Goal: Information Seeking & Learning: Learn about a topic

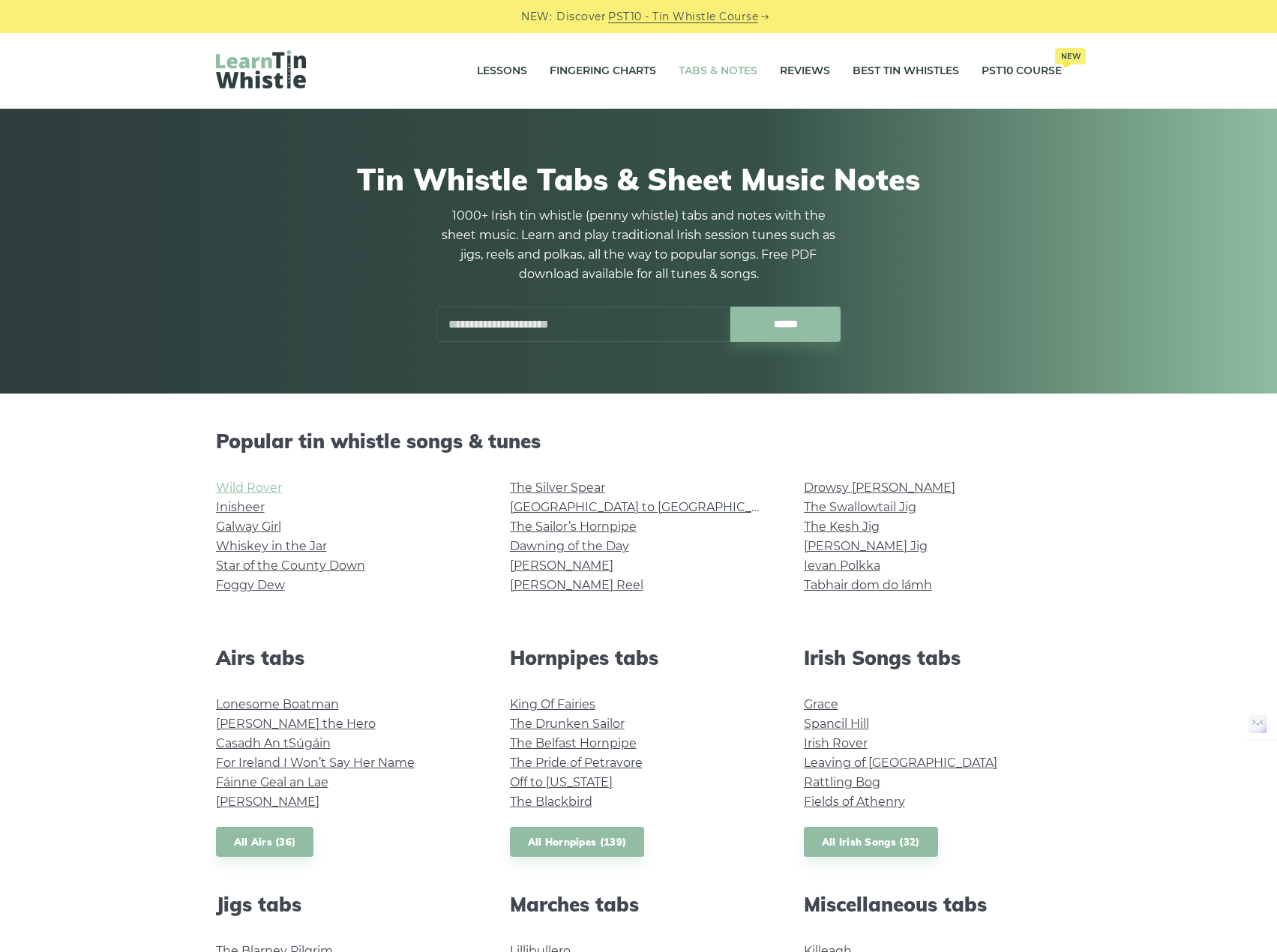
click at [245, 488] on link "Wild Rover" at bounding box center [249, 487] width 66 height 14
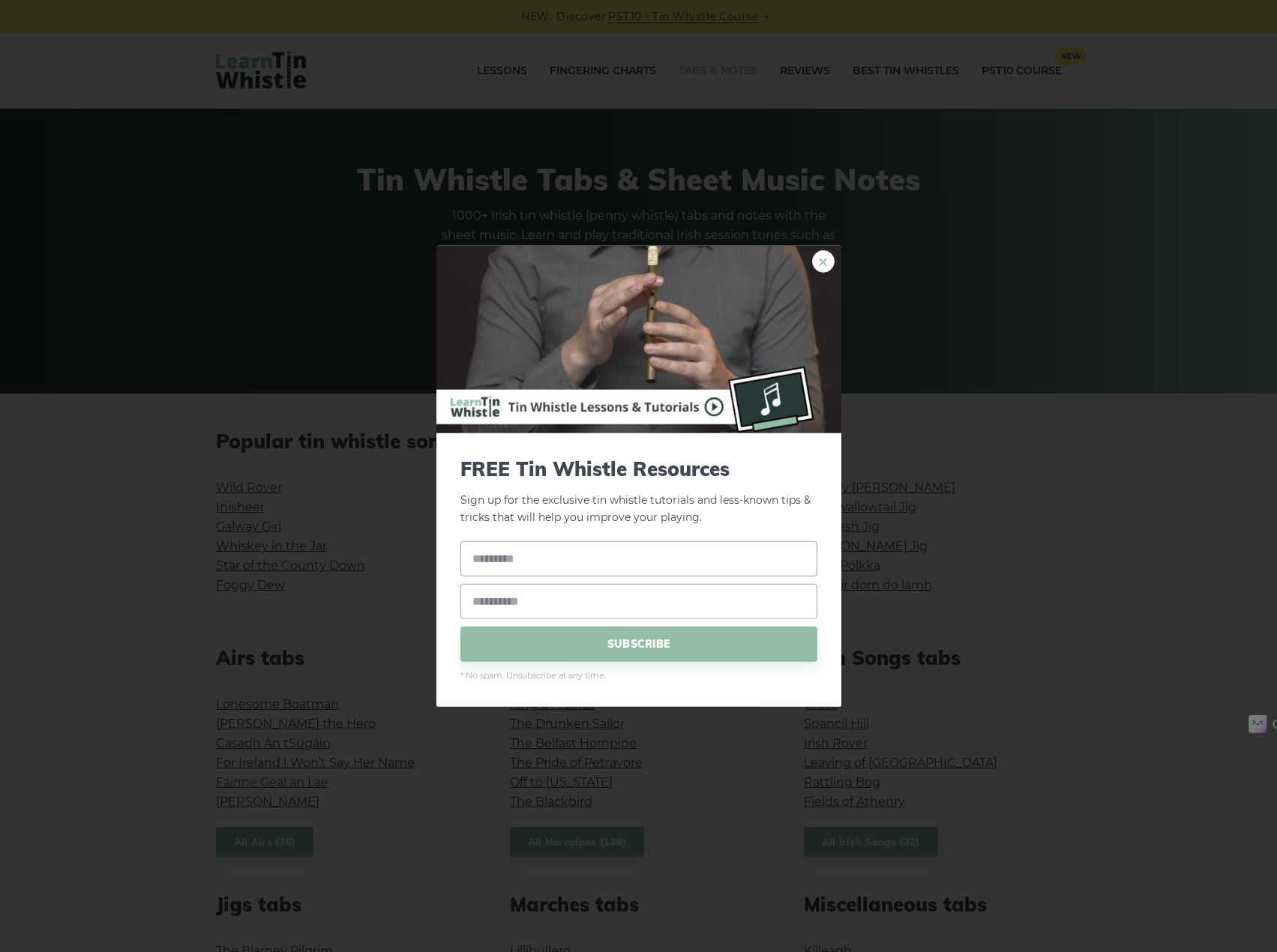
click at [824, 264] on link "×" at bounding box center [824, 261] width 23 height 23
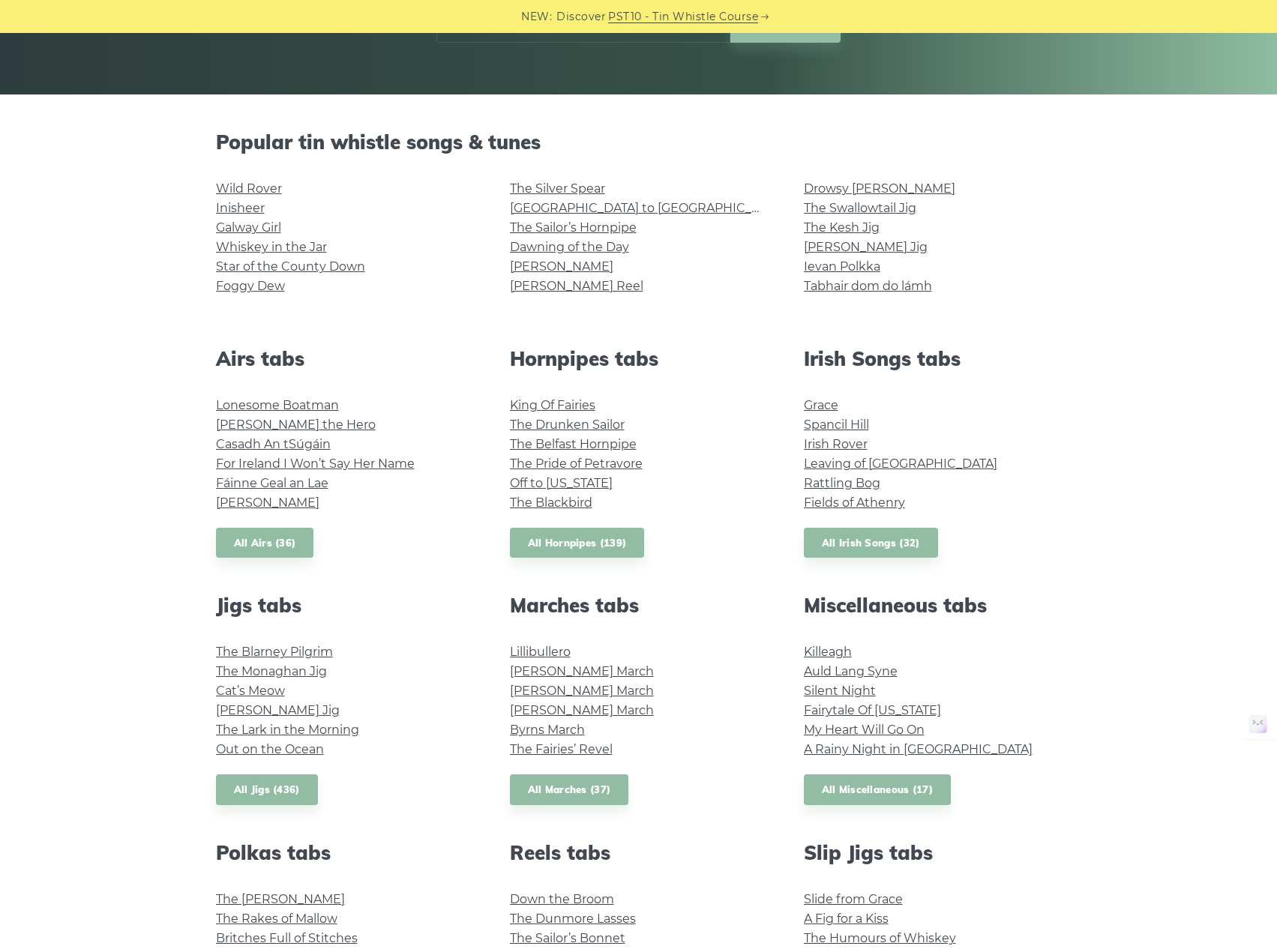
scroll to position [300, 0]
click at [834, 440] on link "Irish Rover" at bounding box center [836, 443] width 64 height 14
click at [240, 209] on link "Inisheer" at bounding box center [240, 207] width 49 height 14
click at [251, 228] on link "Galway Girl" at bounding box center [248, 227] width 65 height 14
click at [262, 249] on link "Whiskey in the Jar" at bounding box center [271, 246] width 111 height 14
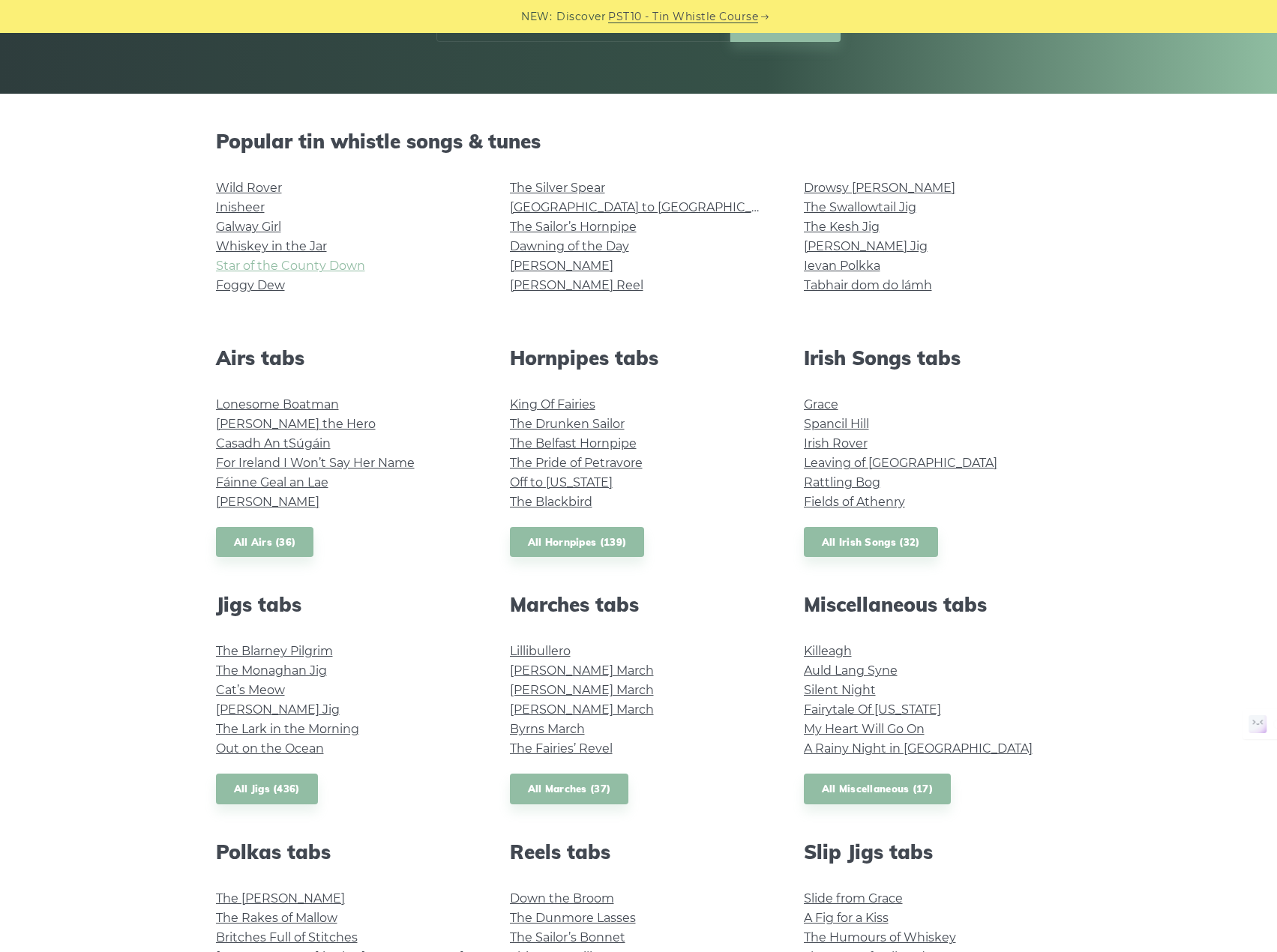
click at [268, 270] on link "Star of the County Down" at bounding box center [290, 265] width 149 height 14
click at [260, 282] on link "Foggy Dew" at bounding box center [250, 285] width 69 height 14
click at [532, 192] on link "The Silver Spear" at bounding box center [557, 187] width 95 height 14
click at [536, 211] on link "[GEOGRAPHIC_DATA] to [GEOGRAPHIC_DATA]" at bounding box center [648, 207] width 276 height 14
click at [539, 231] on link "The Sailor’s Hornpipe" at bounding box center [573, 227] width 126 height 14
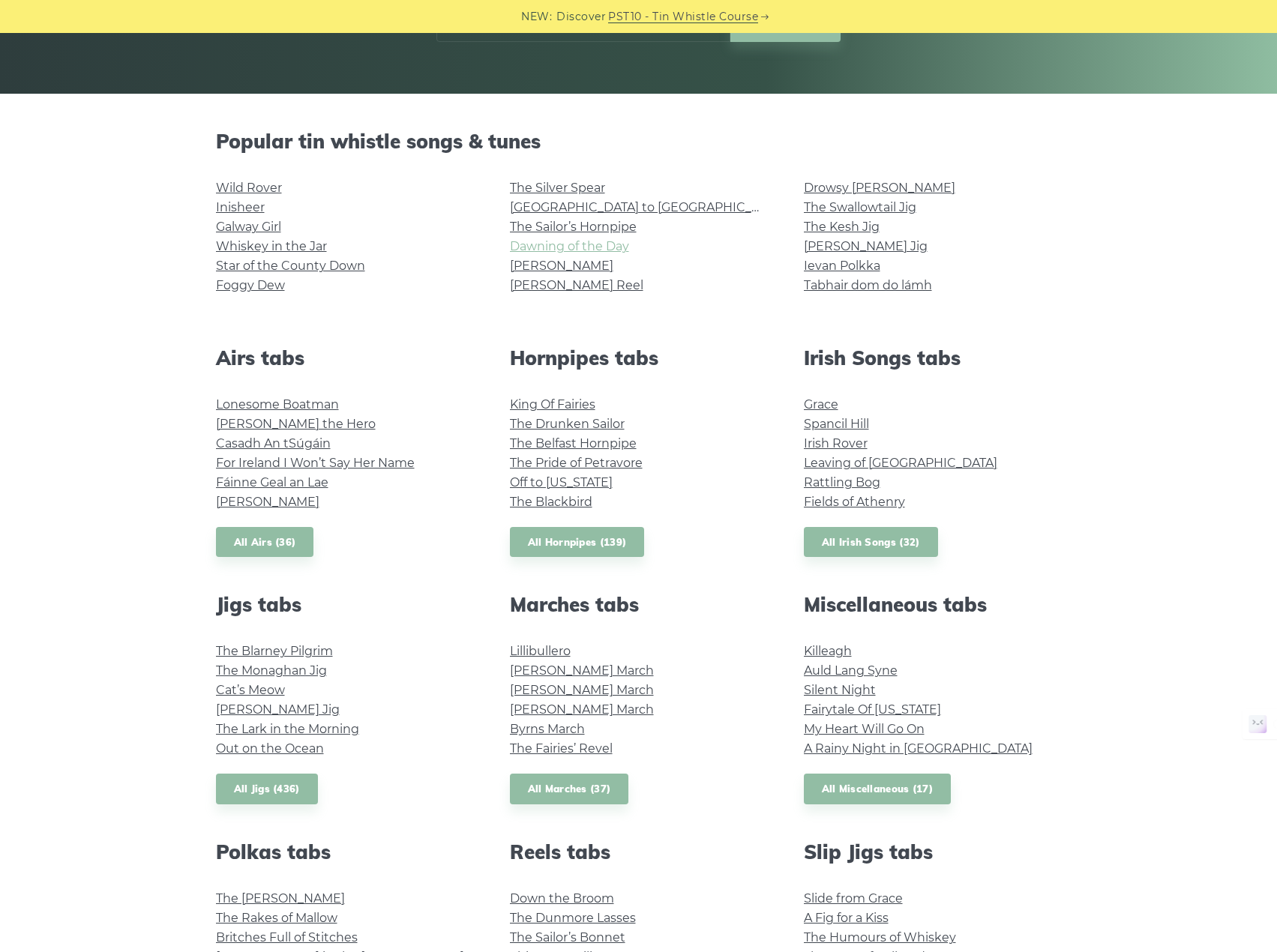
click at [539, 250] on link "Dawning of the Day" at bounding box center [569, 246] width 119 height 14
click at [537, 275] on li "[PERSON_NAME]" at bounding box center [639, 265] width 258 height 19
click at [540, 267] on link "[PERSON_NAME]" at bounding box center [561, 265] width 104 height 14
click at [539, 280] on link "[PERSON_NAME] Reel" at bounding box center [577, 285] width 133 height 14
click at [874, 188] on link "Drowsy [PERSON_NAME]" at bounding box center [880, 187] width 152 height 14
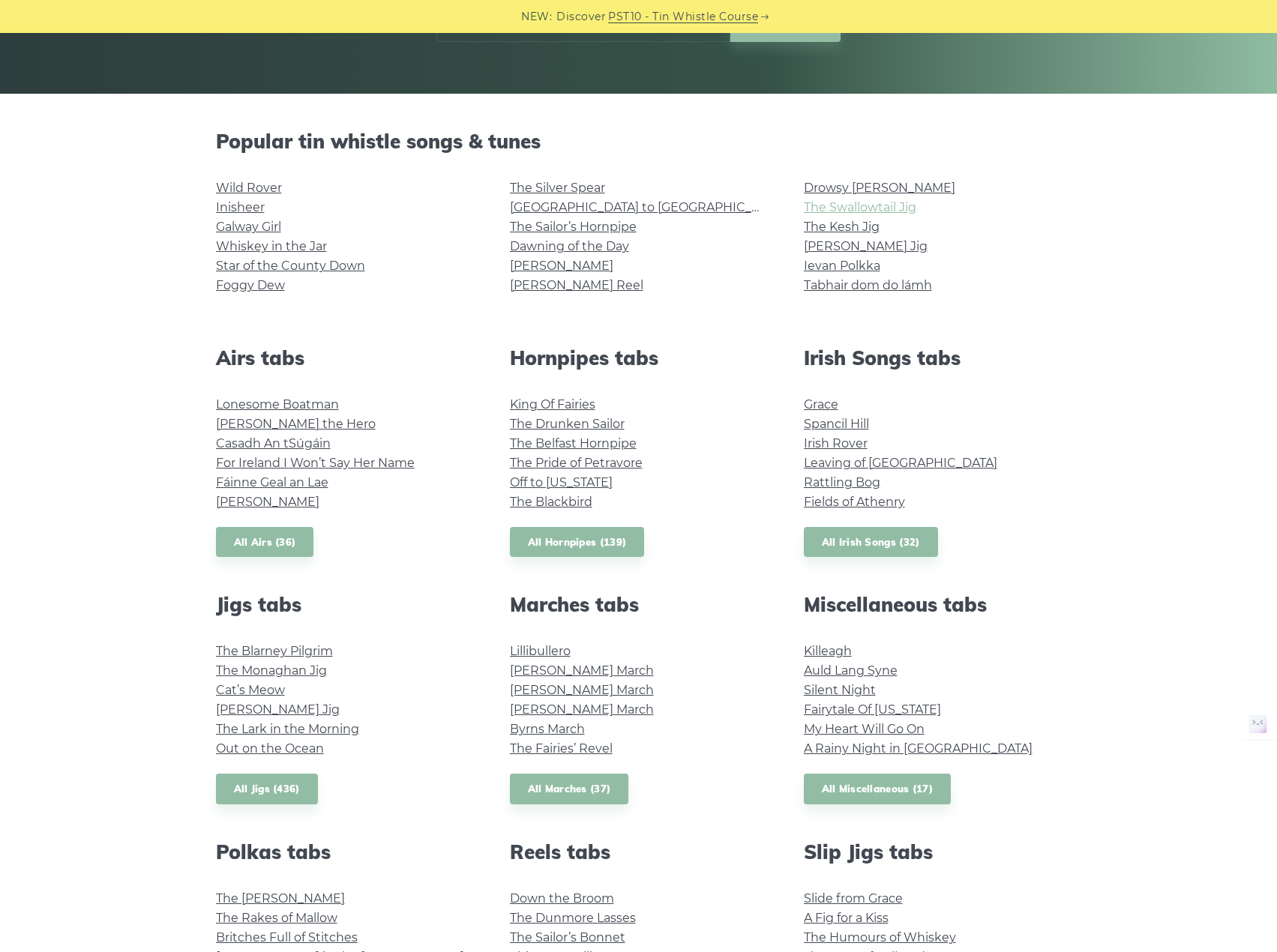
click at [872, 206] on link "The Swallowtail Jig" at bounding box center [860, 207] width 112 height 14
click at [861, 221] on link "The Kesh Jig" at bounding box center [842, 227] width 76 height 14
click at [853, 247] on link "[PERSON_NAME] Jig" at bounding box center [866, 246] width 124 height 14
click at [851, 267] on link "Ievan Polkka" at bounding box center [842, 265] width 77 height 14
click at [850, 291] on link "Tabhair dom do lámh" at bounding box center [868, 285] width 128 height 14
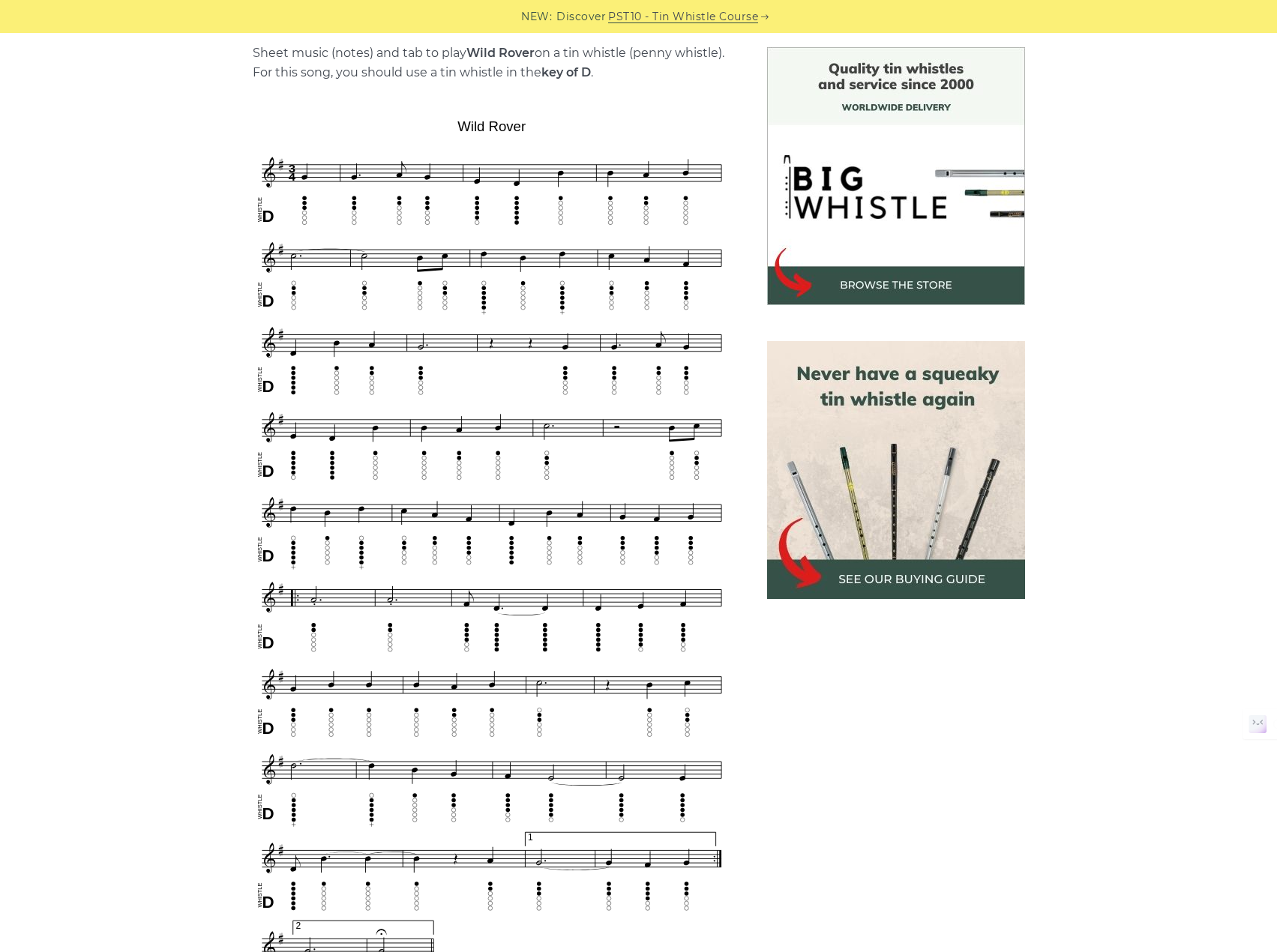
scroll to position [300, 0]
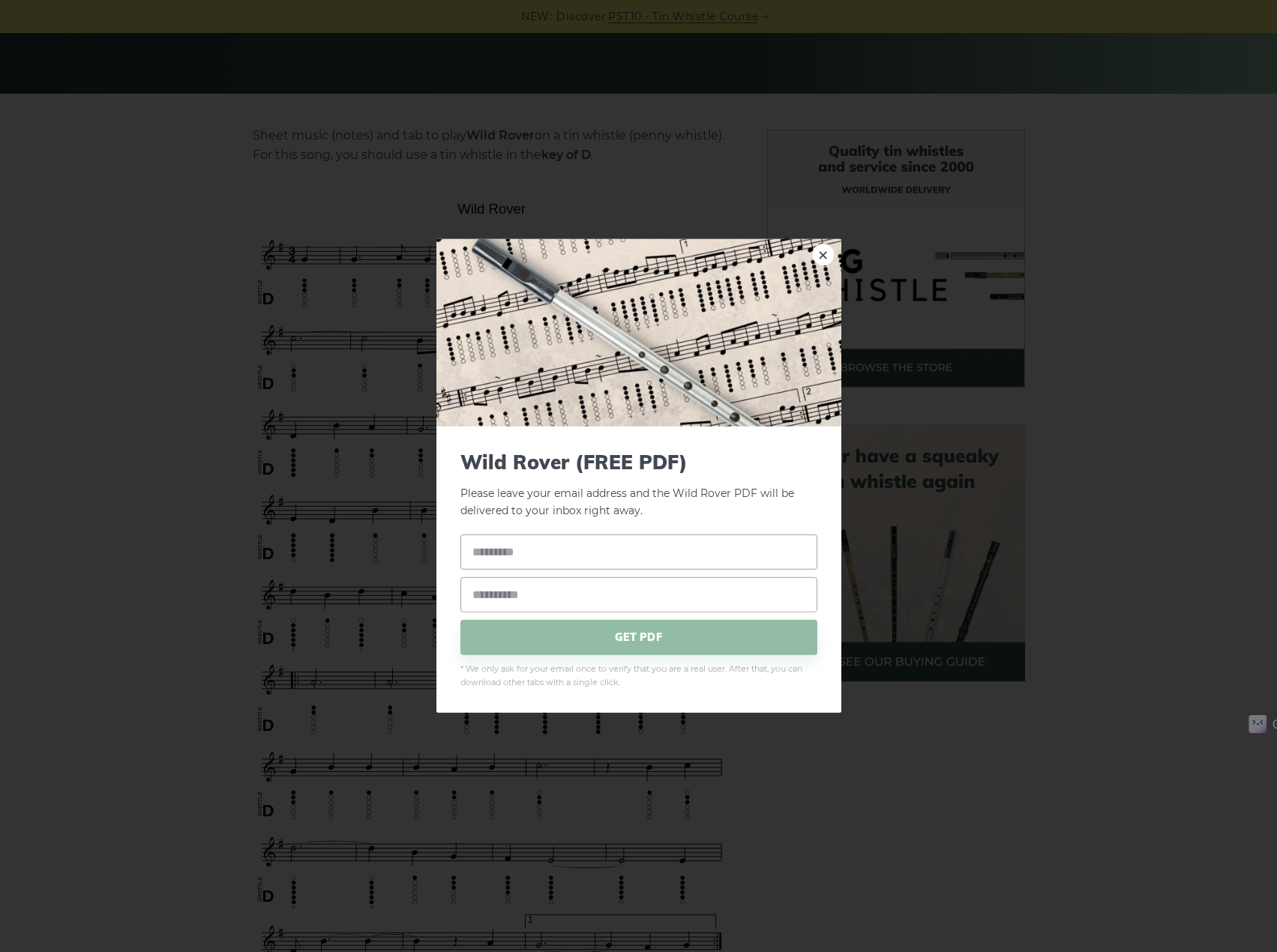
click at [321, 160] on div "× Wild Rover (FREE PDF) Please leave your email address and the Wild Rover PDF …" at bounding box center [638, 476] width 1277 height 952
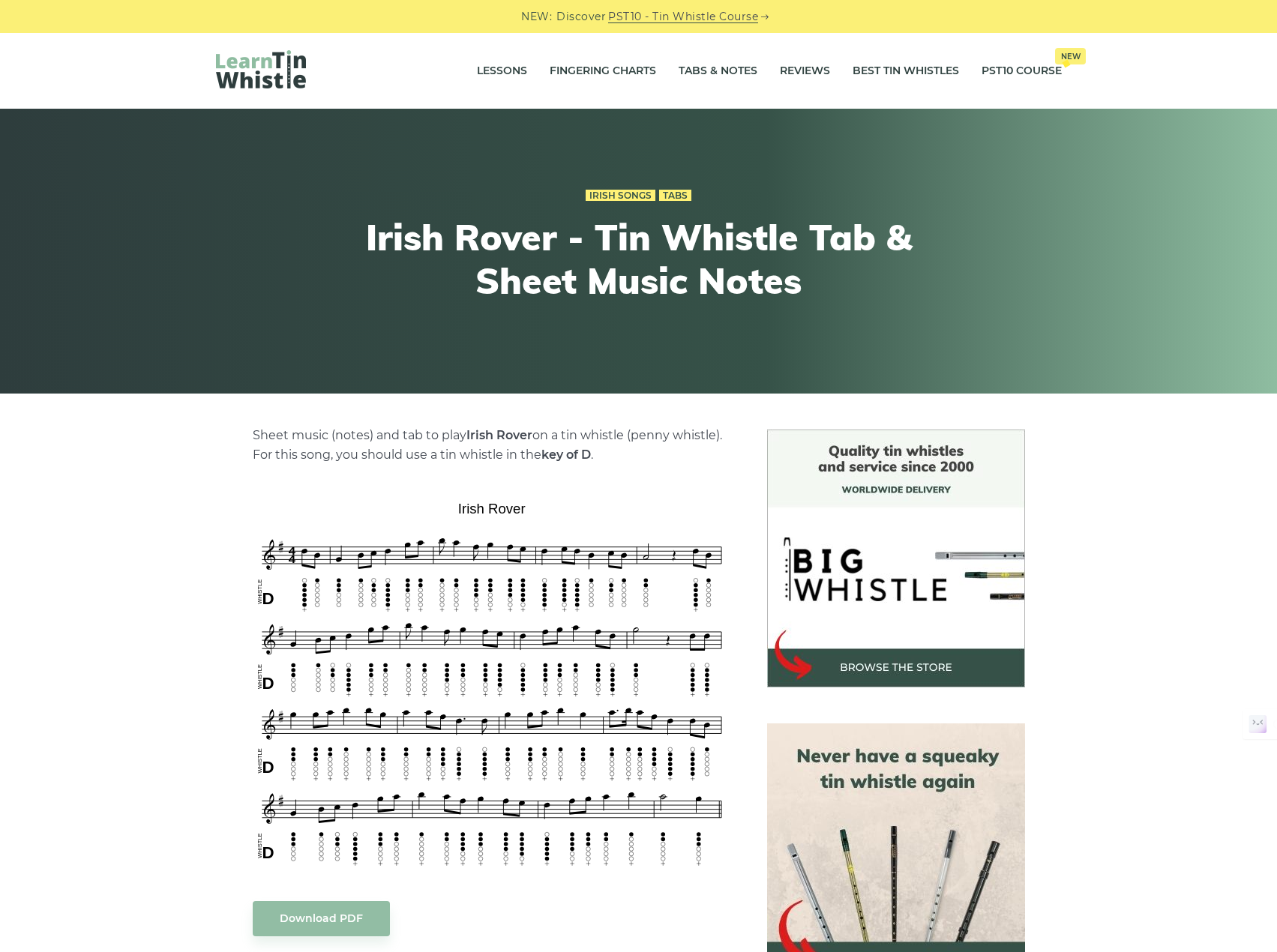
click at [1187, 452] on div "Sheet music (notes) and tab to play Irish Rover on a tin whistle ([PERSON_NAME]…" at bounding box center [638, 931] width 1277 height 1003
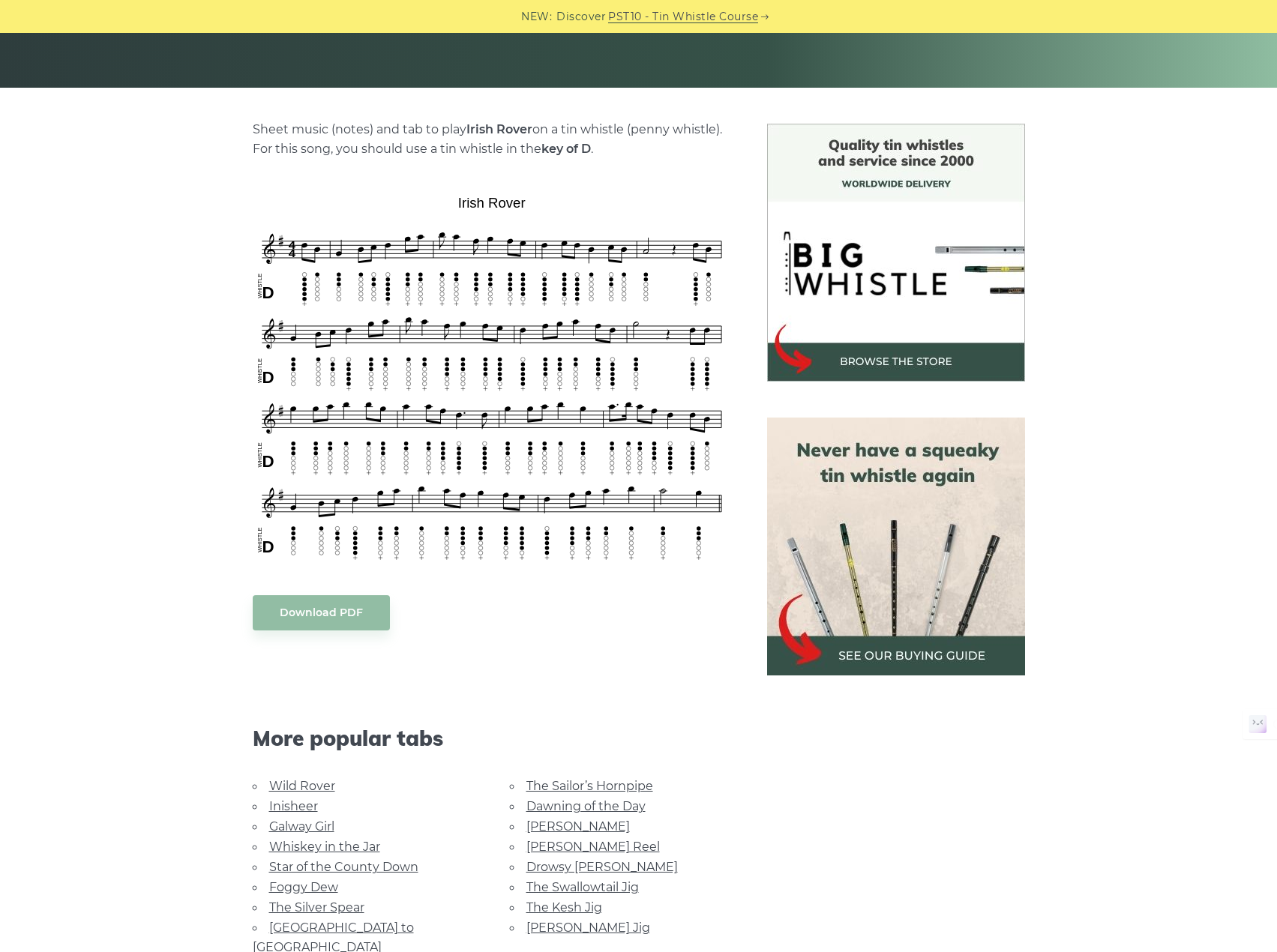
scroll to position [300, 0]
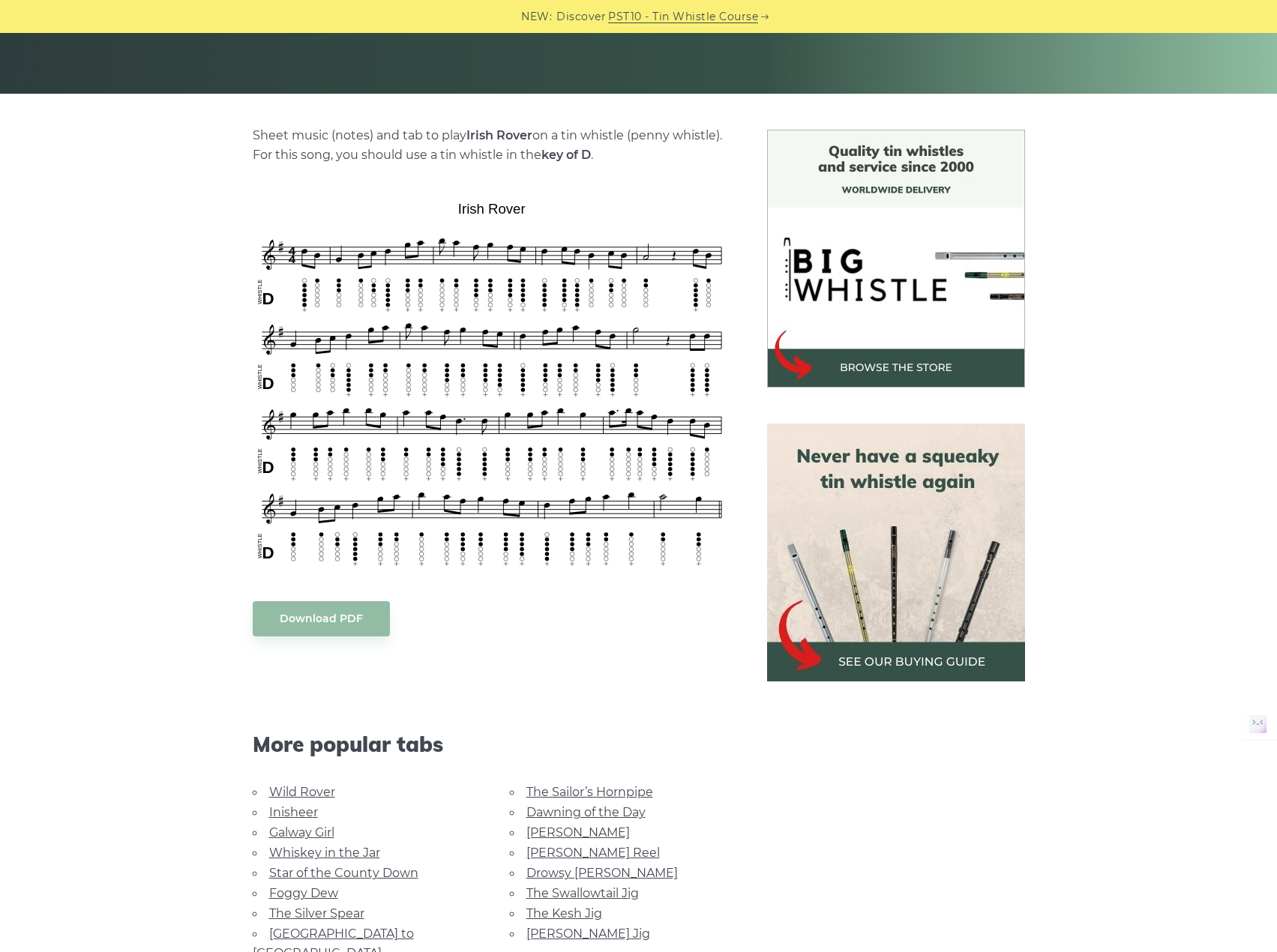
click at [135, 318] on div "Sheet music (notes) and tab to play Irish Rover on a tin whistle ([PERSON_NAME]…" at bounding box center [638, 631] width 1277 height 1003
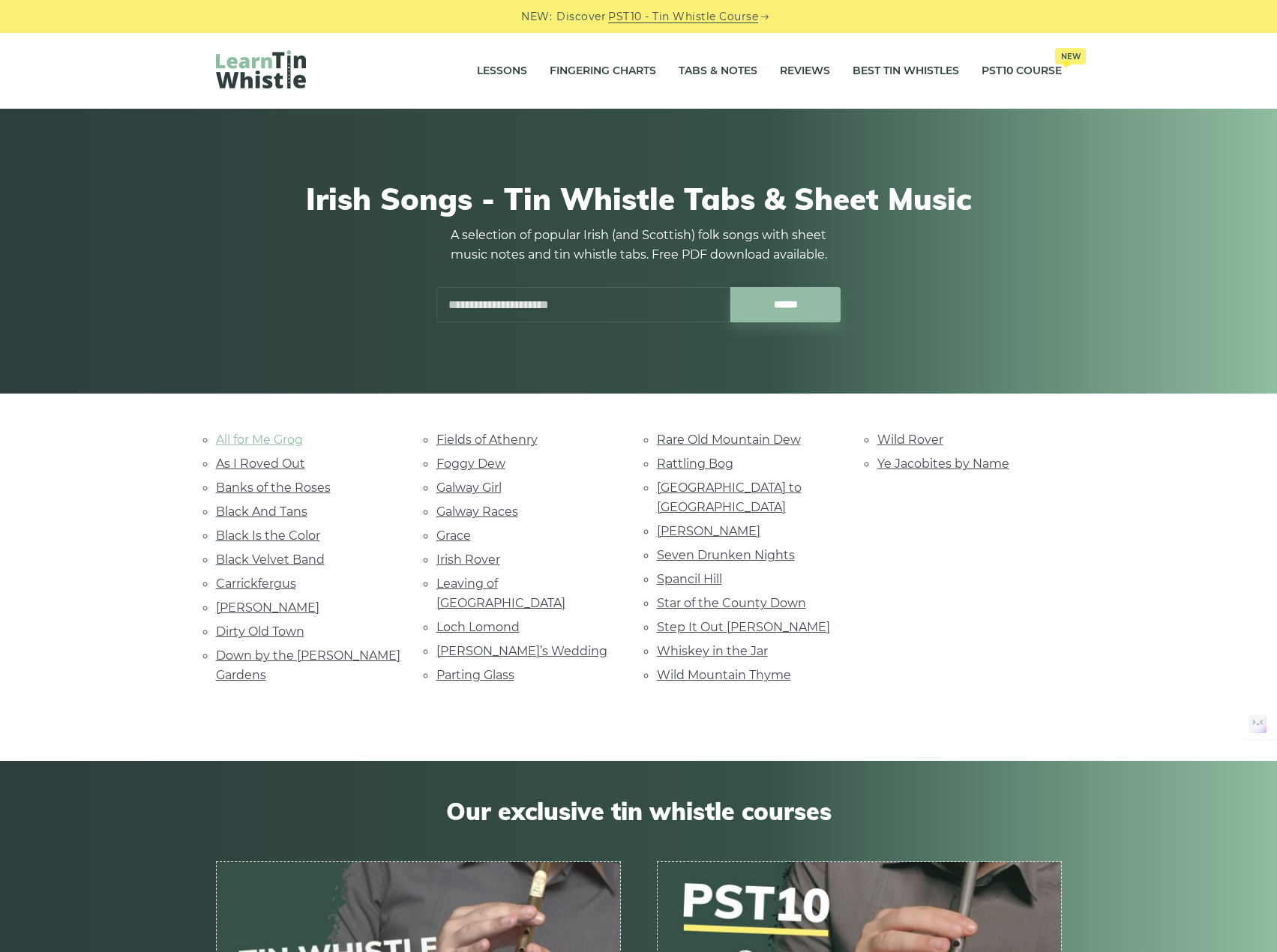
click at [276, 436] on link "All for Me Grog" at bounding box center [259, 439] width 87 height 14
click at [277, 467] on link "As I Roved Out" at bounding box center [260, 463] width 89 height 14
click at [278, 489] on link "Banks of the Roses" at bounding box center [273, 487] width 115 height 14
click at [276, 506] on link "Black And Tans" at bounding box center [261, 511] width 92 height 14
click at [276, 531] on link "Black Is the Color" at bounding box center [268, 535] width 105 height 14
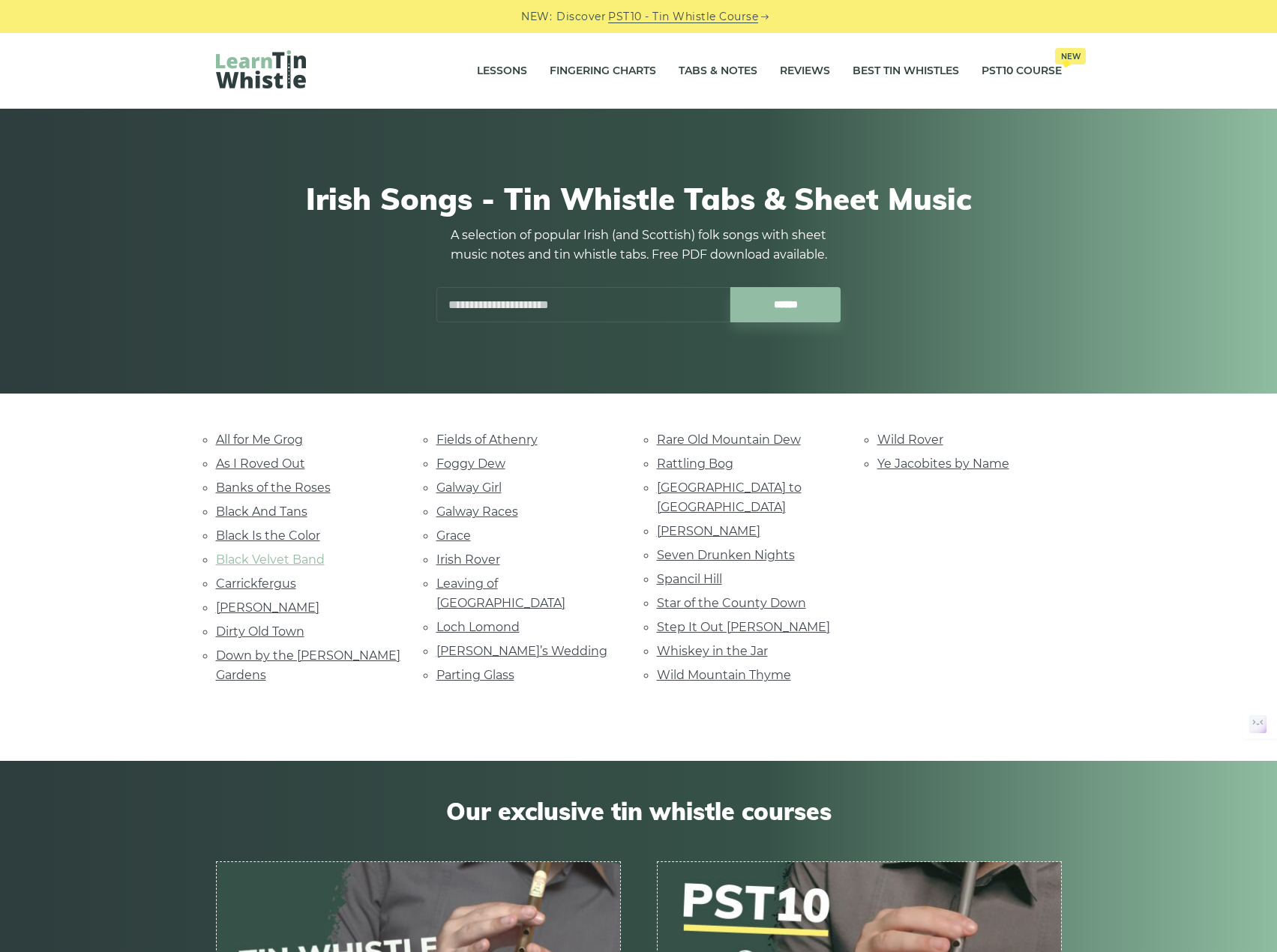
click at [276, 557] on link "Black Velvet Band" at bounding box center [270, 559] width 109 height 14
click at [270, 580] on link "Carrickfergus" at bounding box center [255, 583] width 80 height 14
click at [264, 603] on link "Danny Boy" at bounding box center [267, 607] width 104 height 14
click at [268, 638] on link "Dirty Old Town" at bounding box center [260, 631] width 89 height 14
click at [267, 655] on link "Down by the [PERSON_NAME] Gardens" at bounding box center [308, 666] width 185 height 34
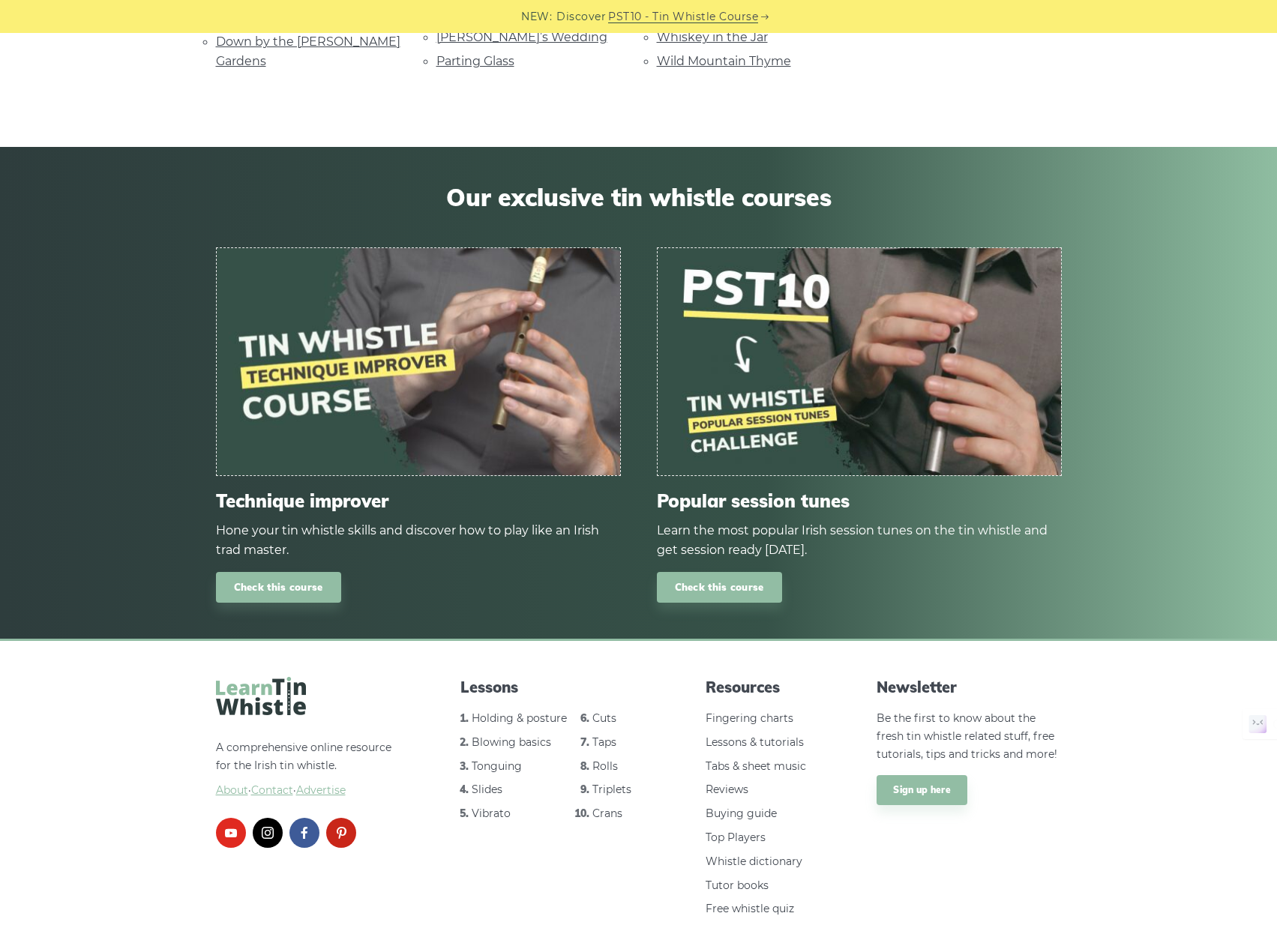
scroll to position [628, 0]
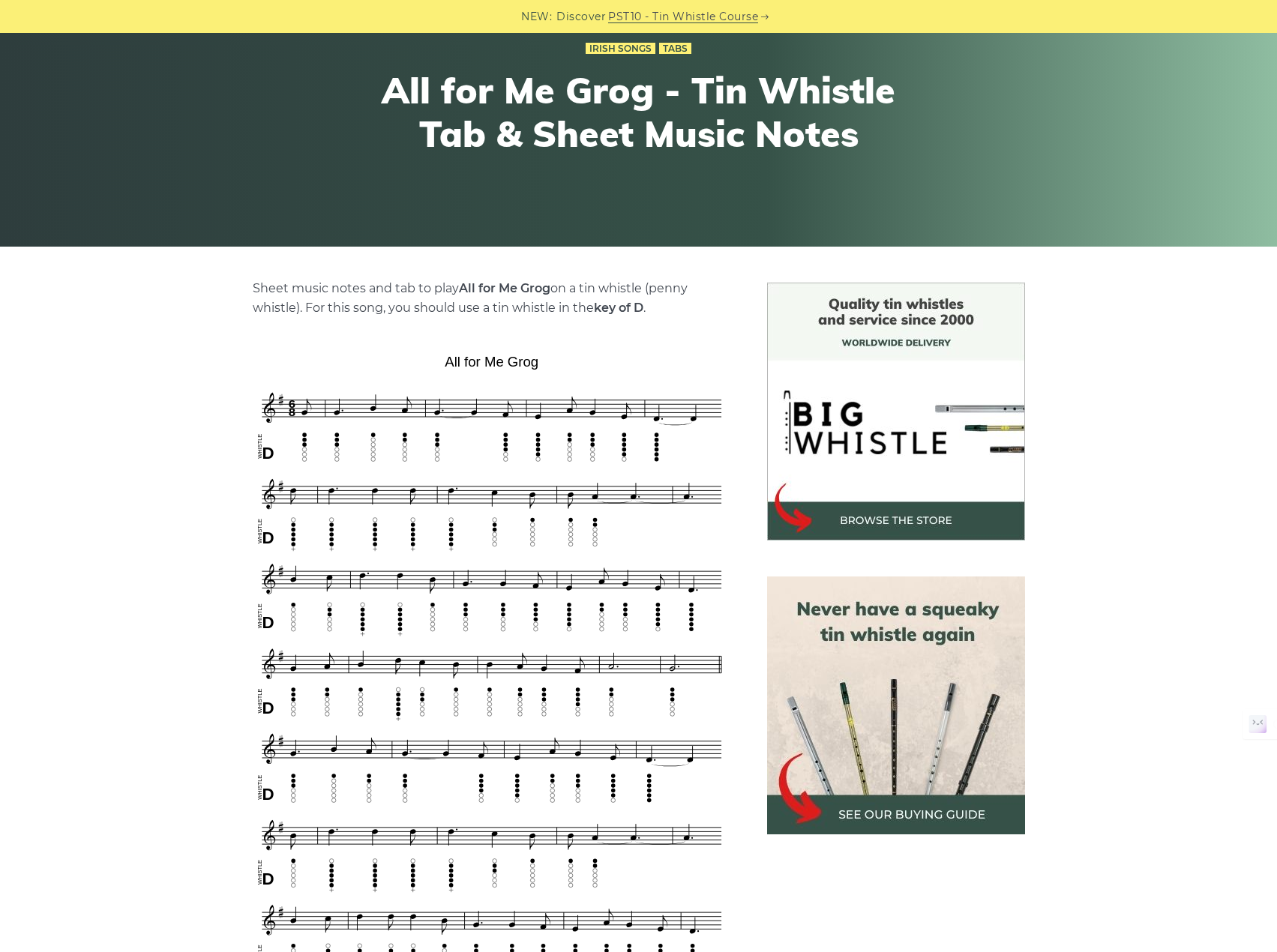
scroll to position [150, 0]
